Goal: Task Accomplishment & Management: Manage account settings

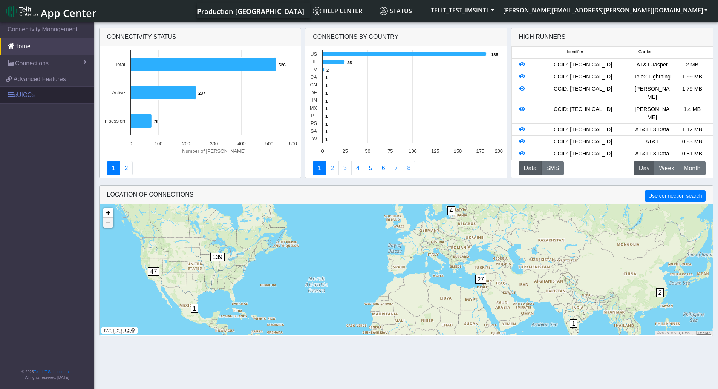
click at [29, 101] on link "eUICCs" at bounding box center [47, 95] width 94 height 17
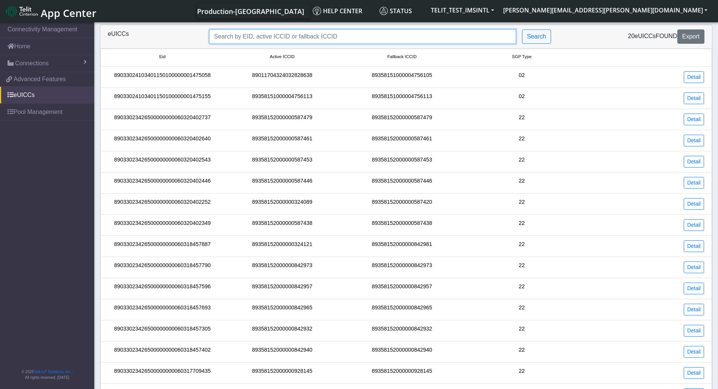
click at [291, 39] on input "Search..." at bounding box center [362, 36] width 307 height 14
type input "89358152000000928129"
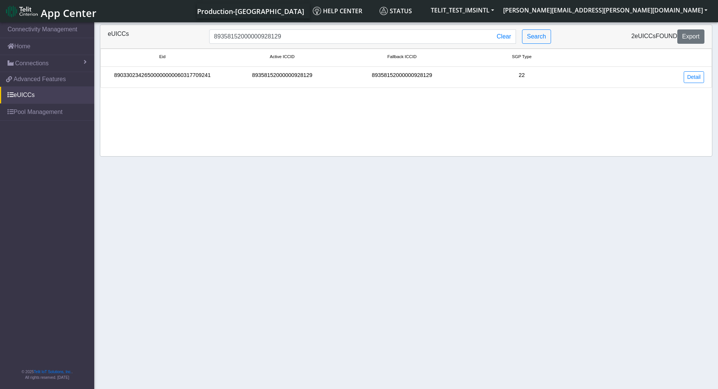
click at [227, 79] on div "89358152000000928129" at bounding box center [282, 77] width 120 height 12
click at [211, 76] on div "89033023426500000000060317709241" at bounding box center [163, 77] width 120 height 12
click at [203, 75] on div "89033023426500000000060317709241" at bounding box center [163, 77] width 120 height 12
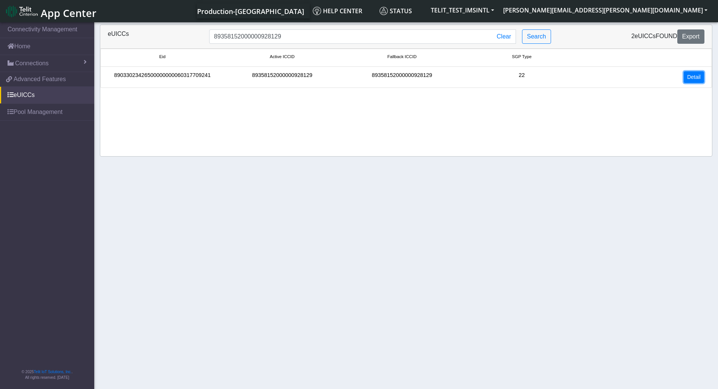
click at [684, 76] on link "Detail" at bounding box center [694, 77] width 20 height 12
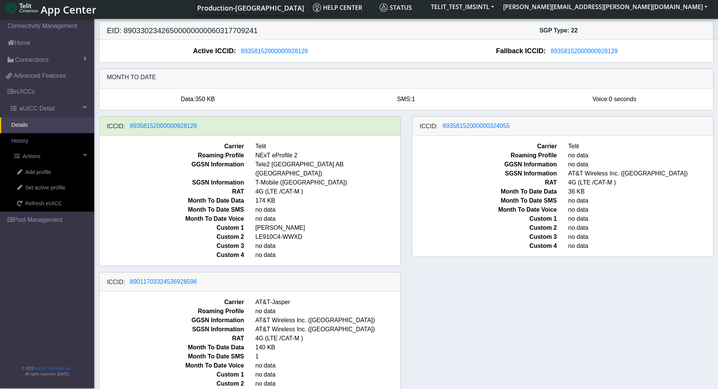
scroll to position [4, 0]
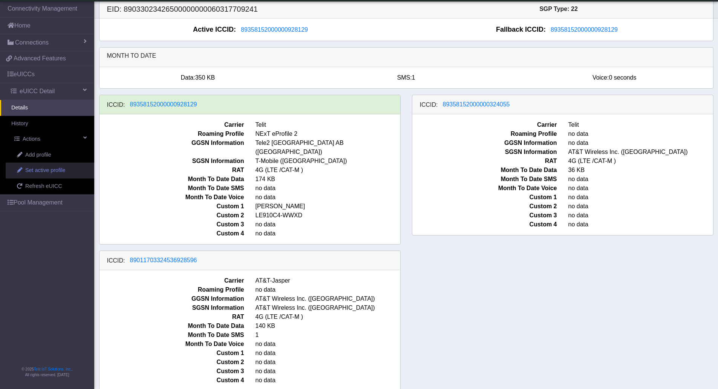
click at [54, 169] on span "Set active profile" at bounding box center [45, 170] width 40 height 8
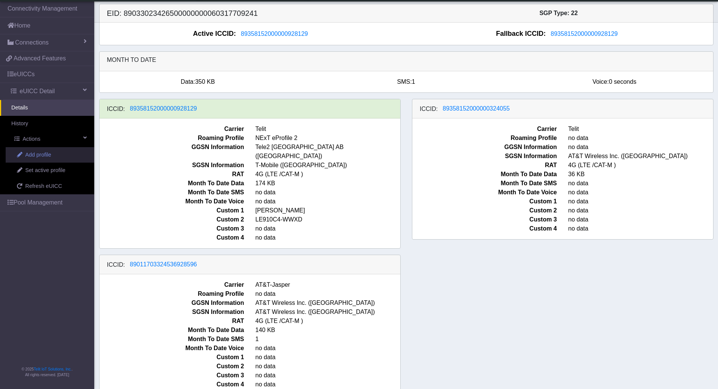
select select
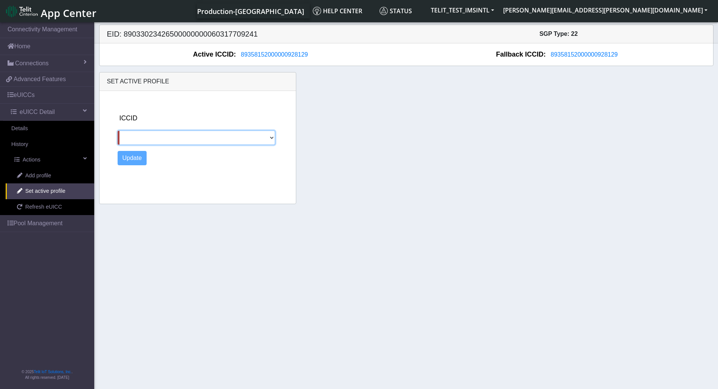
click at [163, 137] on select "89358152000000324055 89011703324536928596" at bounding box center [197, 137] width 158 height 14
drag, startPoint x: 346, startPoint y: 99, endPoint x: 343, endPoint y: 102, distance: 4.6
click at [346, 99] on div "Set active profile ICCID 89358152000000324055 89011703324536928596 Update" at bounding box center [406, 138] width 626 height 132
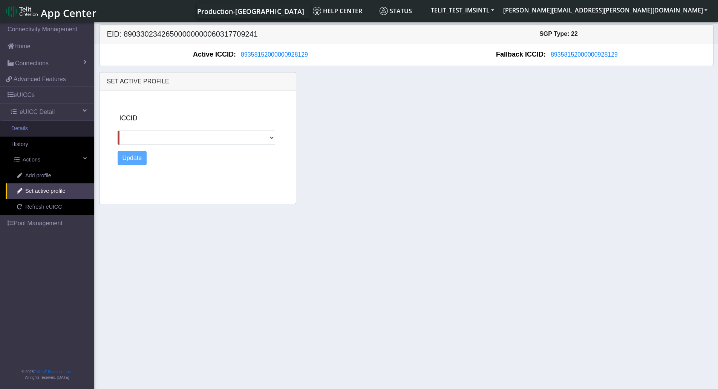
click at [41, 129] on link "Details" at bounding box center [47, 129] width 94 height 16
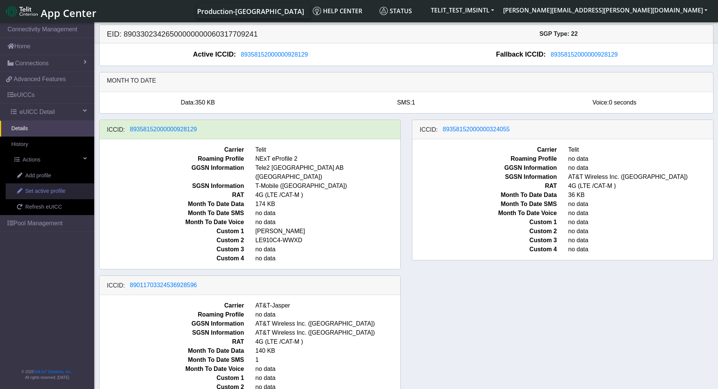
click at [57, 188] on span "Set active profile" at bounding box center [45, 191] width 40 height 8
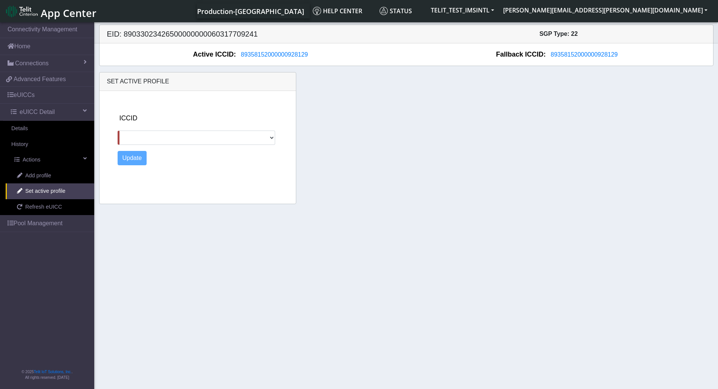
click at [163, 147] on div "ICCID 89358152000000324055 89011703324536928596 Update" at bounding box center [205, 146] width 181 height 110
click at [166, 141] on select "89358152000000324055 89011703324536928596" at bounding box center [197, 137] width 158 height 14
select select "89011703324536928596"
click at [118, 130] on select "89358152000000324055 89011703324536928596" at bounding box center [197, 137] width 158 height 14
click at [131, 157] on button "Update" at bounding box center [132, 158] width 29 height 14
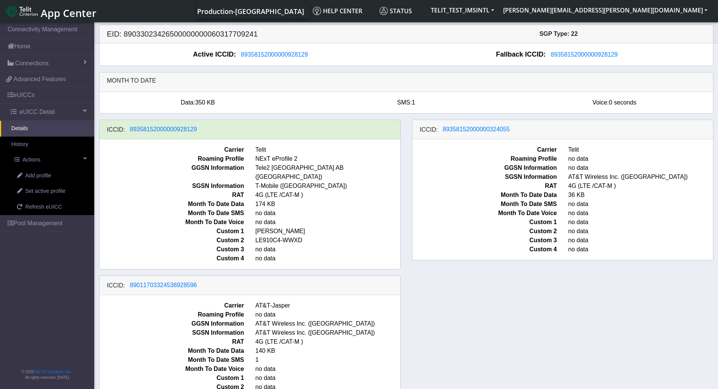
click at [558, 279] on div "ICCID: [TECHNICAL_ID] Carrier Telit Roaming Profile NExT eProfile 2 GGSN Inform…" at bounding box center [406, 270] width 626 height 302
click at [59, 209] on span "Refresh eUICC" at bounding box center [43, 207] width 37 height 8
click at [475, 282] on div "ICCID: 89358152000000928129 Carrier Telit Roaming Profile NExT eProfile 2 GGSN …" at bounding box center [406, 270] width 626 height 302
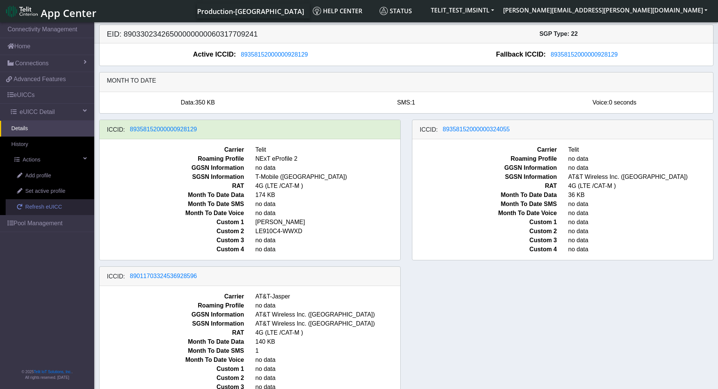
click at [46, 204] on span "Refresh eUICC" at bounding box center [43, 207] width 37 height 8
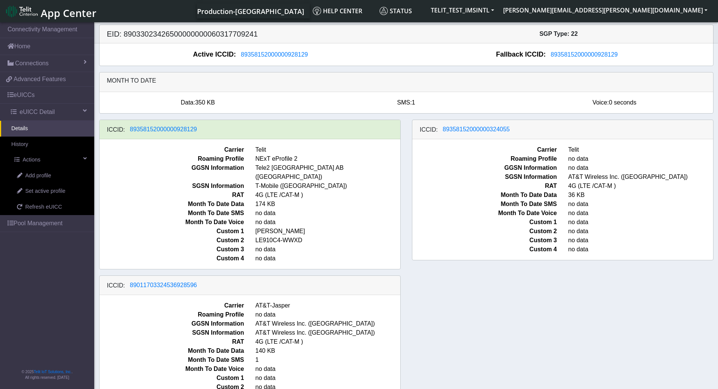
click at [497, 348] on div "ICCID: 89358152000000928129 Carrier Telit Roaming Profile NExT eProfile 2 GGSN …" at bounding box center [406, 270] width 626 height 302
click at [171, 36] on h5 "EID: 89033023426500000000060317709241" at bounding box center [253, 33] width 305 height 9
copy h5 "89033023426500000000060317709241"
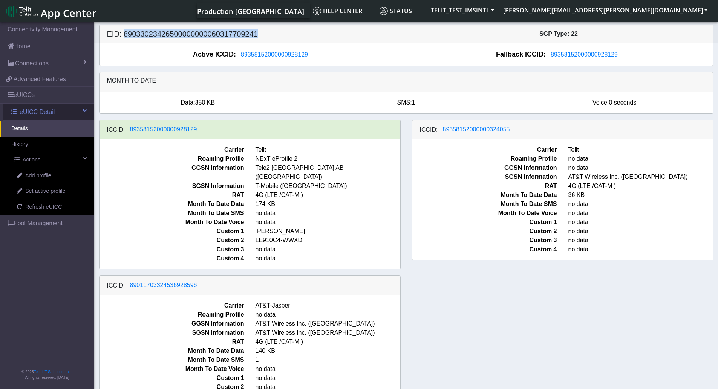
click at [55, 113] on link "eUICC Detail" at bounding box center [48, 112] width 91 height 17
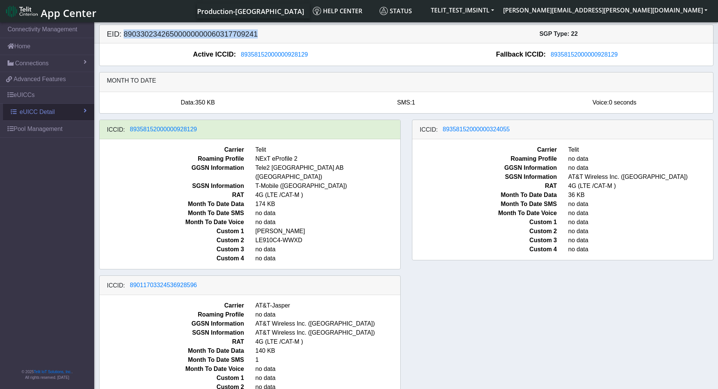
click at [46, 113] on span "eUICC Detail" at bounding box center [37, 111] width 35 height 9
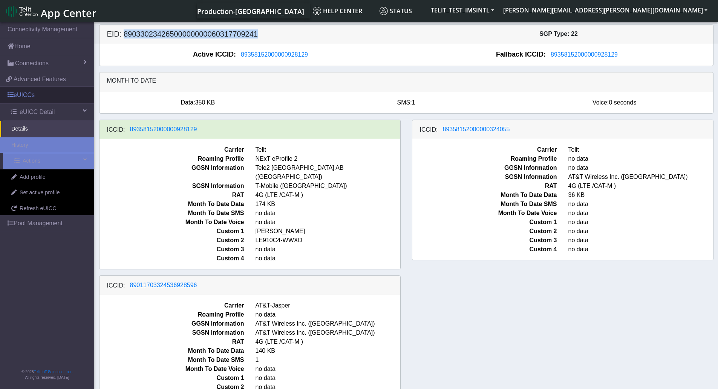
click at [46, 99] on link "eUICCs" at bounding box center [47, 95] width 94 height 17
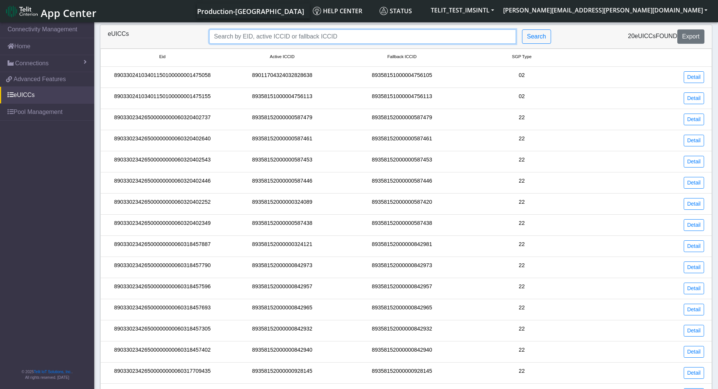
click at [297, 39] on input "Search..." at bounding box center [362, 36] width 307 height 14
paste input "89033023426500000000060317709241"
type input "89033023426500000000060317709241"
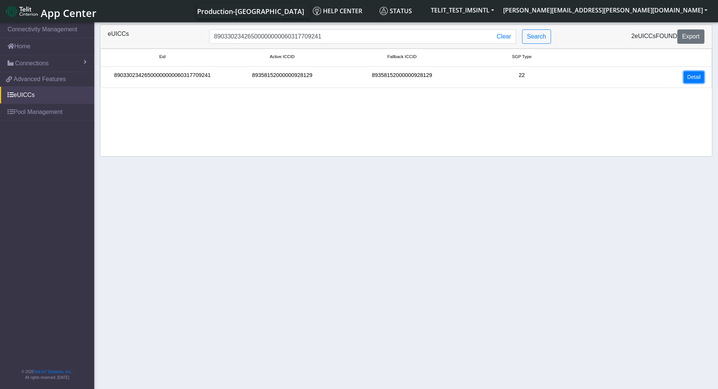
click at [699, 75] on link "Detail" at bounding box center [694, 77] width 20 height 12
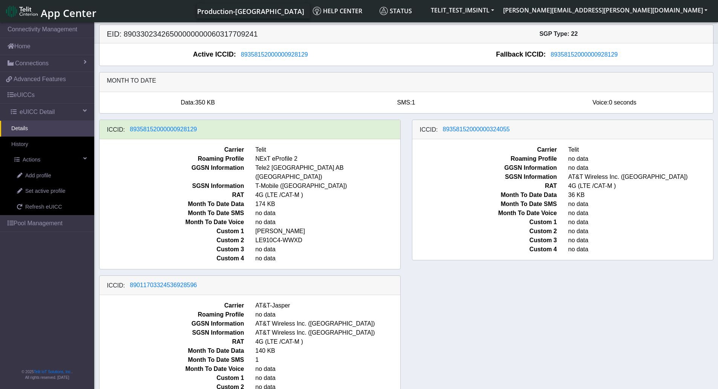
click at [502, 321] on div "ICCID: 89358152000000928129 Carrier Telit Roaming Profile NExT eProfile 2 GGSN …" at bounding box center [406, 270] width 626 height 302
drag, startPoint x: 507, startPoint y: 329, endPoint x: 510, endPoint y: 334, distance: 4.7
click at [510, 334] on div "ICCID: 89358152000000928129 Carrier Telit Roaming Profile NExT eProfile 2 GGSN …" at bounding box center [406, 270] width 626 height 302
click at [55, 207] on span "Refresh eUICC" at bounding box center [43, 207] width 37 height 8
click at [545, 347] on div "ICCID: [TECHNICAL_ID] Carrier Telit Roaming Profile NExT eProfile 2 GGSN Inform…" at bounding box center [406, 270] width 626 height 302
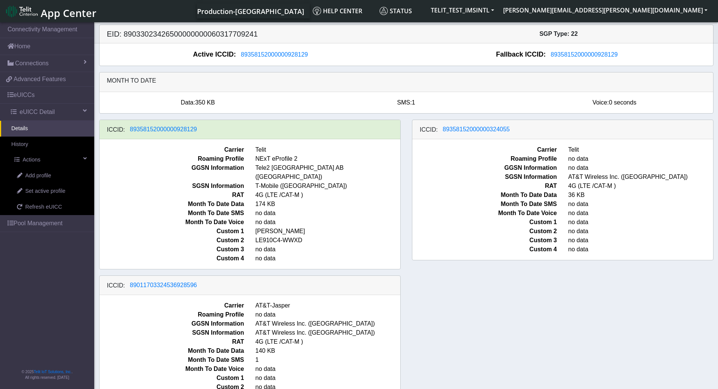
click at [235, 32] on h5 "EID: 89033023426500000000060317709241" at bounding box center [253, 33] width 305 height 9
copy h5 "89033023426500000000060317709241"
click at [597, 300] on div "ICCID: [TECHNICAL_ID] Carrier Telit Roaming Profile NExT eProfile 2 GGSN Inform…" at bounding box center [406, 270] width 626 height 302
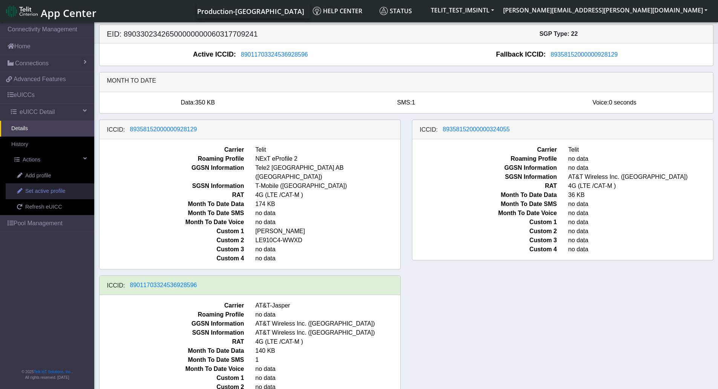
click at [53, 191] on span "Set active profile" at bounding box center [45, 191] width 40 height 8
select select
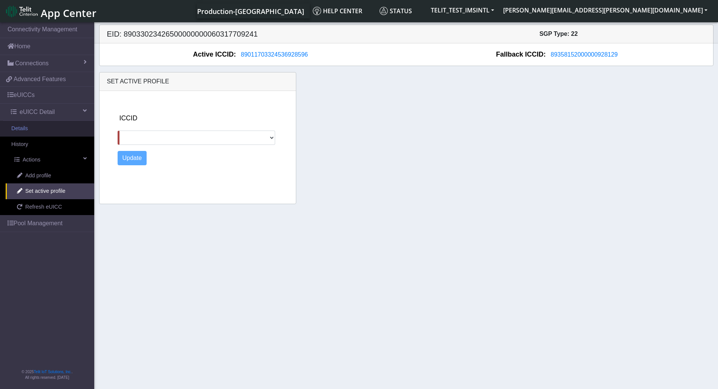
click at [43, 133] on link "Details" at bounding box center [47, 129] width 94 height 16
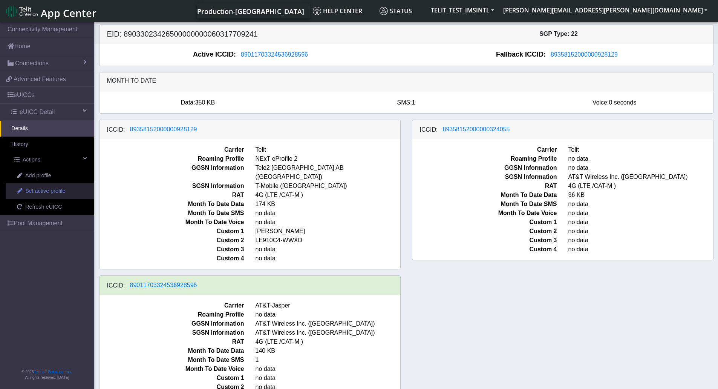
click at [47, 190] on span "Set active profile" at bounding box center [45, 191] width 40 height 8
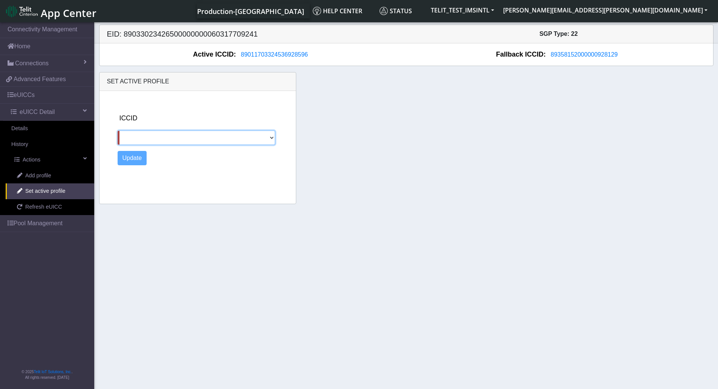
click at [193, 138] on select "89358152000000928129 89358152000000324055" at bounding box center [197, 137] width 158 height 14
select select "89358152000000324055"
click at [118, 130] on select "89358152000000928129 89358152000000324055" at bounding box center [197, 137] width 158 height 14
click at [135, 160] on button "Update" at bounding box center [132, 158] width 29 height 14
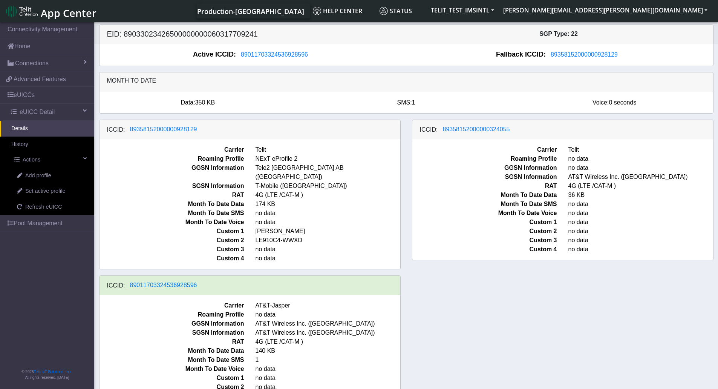
click at [615, 293] on div "ICCID: 89358152000000928129 Carrier Telit Roaming Profile NExT eProfile 2 GGSN …" at bounding box center [406, 270] width 626 height 302
click at [57, 210] on span "Refresh eUICC" at bounding box center [43, 207] width 37 height 8
click at [530, 366] on div "ICCID: 89358152000000928129 Carrier Telit Roaming Profile NExT eProfile 2 GGSN …" at bounding box center [406, 270] width 626 height 302
click at [45, 203] on span "Refresh eUICC" at bounding box center [43, 207] width 37 height 8
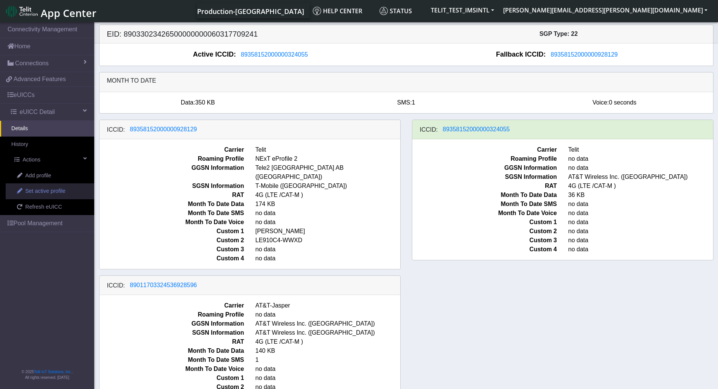
click at [40, 194] on span "Set active profile" at bounding box center [45, 191] width 40 height 8
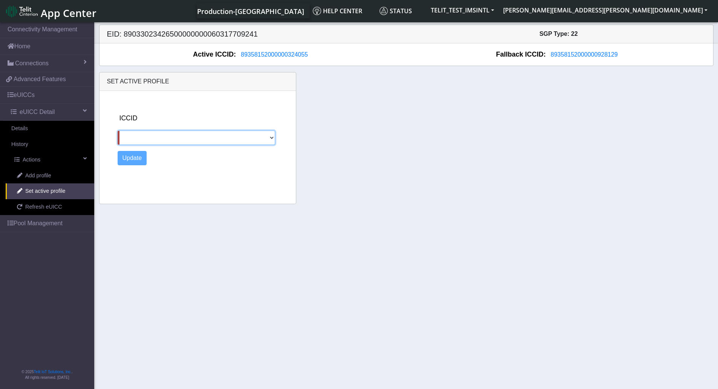
click at [171, 138] on select "89358152000000928129 89011703324536928596" at bounding box center [197, 137] width 158 height 14
select select "89358152000000928129"
click at [118, 130] on select "89358152000000928129 89011703324536928596" at bounding box center [197, 137] width 158 height 14
click at [137, 159] on button "Update" at bounding box center [132, 158] width 29 height 14
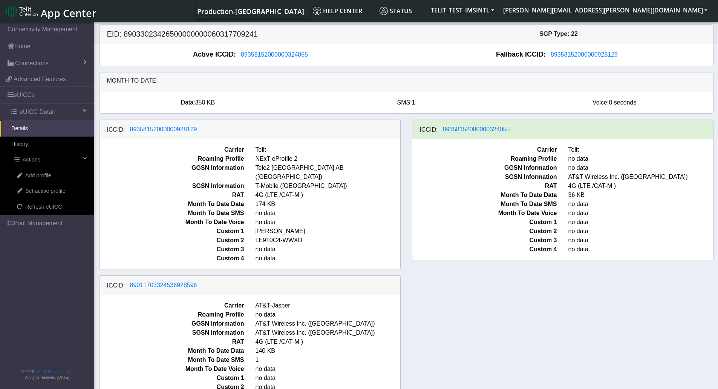
click at [170, 217] on span "Month To Date Voice" at bounding box center [172, 221] width 156 height 9
click at [37, 203] on span "Refresh eUICC" at bounding box center [43, 207] width 37 height 8
click at [460, 315] on div "ICCID: 89358152000000928129 Carrier Telit Roaming Profile NExT eProfile 2 GGSN …" at bounding box center [406, 270] width 626 height 302
click at [471, 263] on div "ICCID: [TECHNICAL_ID] Carrier Telit Roaming Profile NExT eProfile 2 GGSN Inform…" at bounding box center [406, 270] width 626 height 302
click at [461, 303] on div "ICCID: [TECHNICAL_ID] Carrier Telit Roaming Profile NExT eProfile 2 GGSN Inform…" at bounding box center [406, 270] width 626 height 302
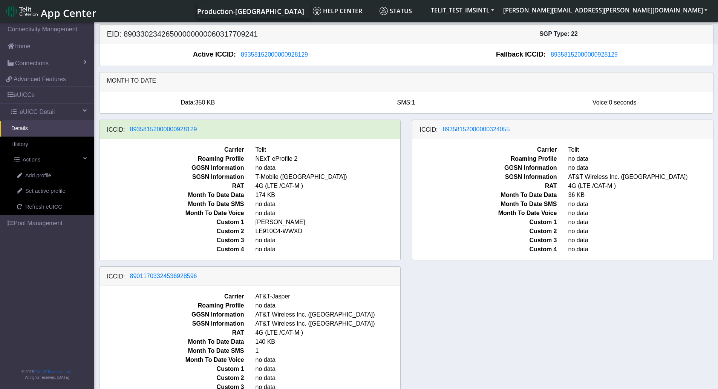
click at [523, 340] on div "ICCID: [TECHNICAL_ID] Carrier Telit Roaming Profile NExT eProfile 2 GGSN Inform…" at bounding box center [406, 265] width 626 height 293
click at [473, 282] on div "ICCID: [TECHNICAL_ID] Carrier Telit Roaming Profile NExT eProfile 2 GGSN Inform…" at bounding box center [406, 265] width 626 height 293
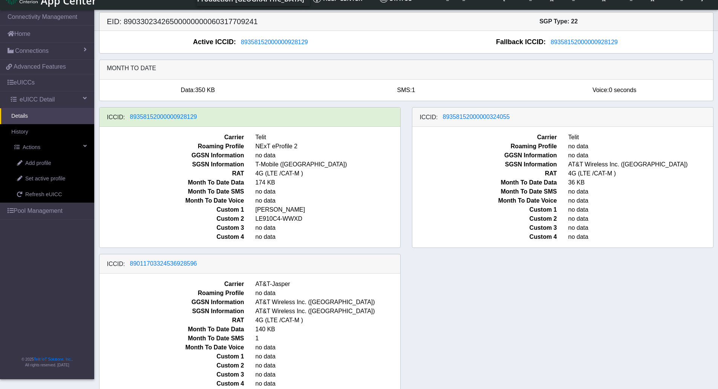
scroll to position [4, 0]
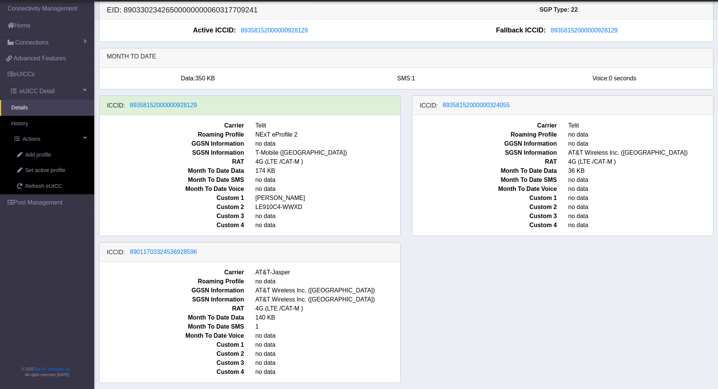
click at [679, 203] on span "no data" at bounding box center [641, 206] width 156 height 9
click at [670, 222] on span "no data" at bounding box center [641, 224] width 156 height 9
